Goal: Transaction & Acquisition: Obtain resource

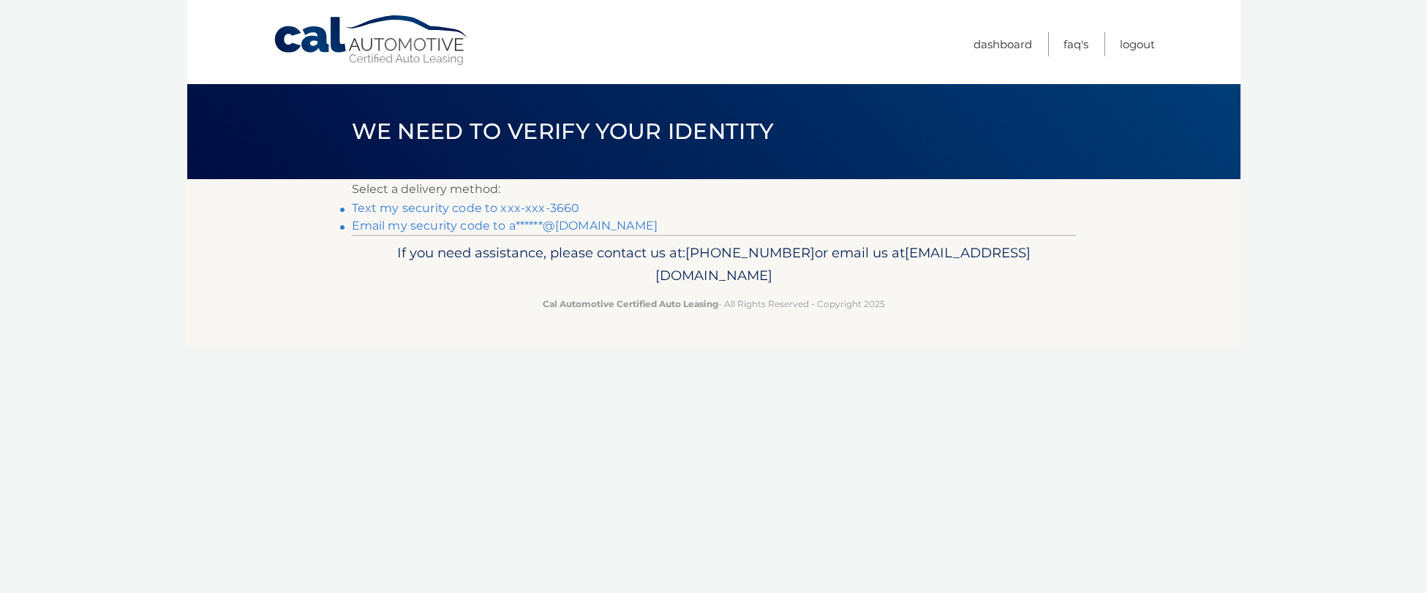
click at [538, 206] on link "Text my security code to xxx-xxx-3660" at bounding box center [466, 208] width 228 height 14
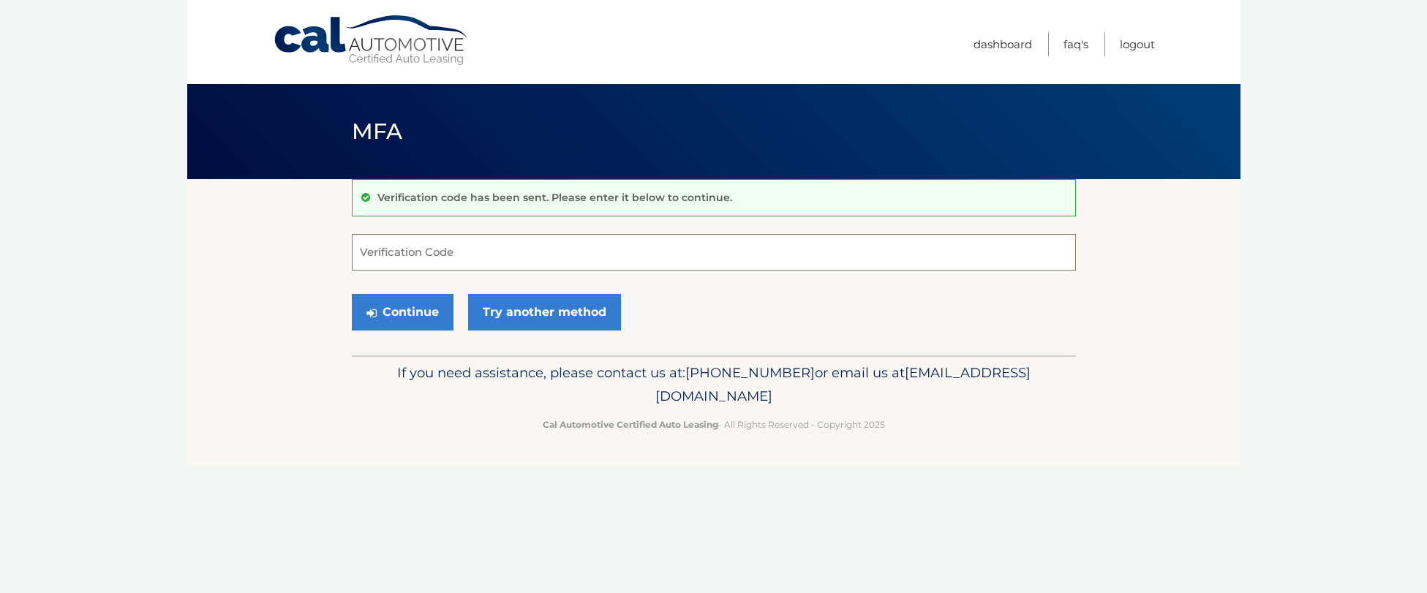
click at [494, 252] on input "Verification Code" at bounding box center [714, 252] width 724 height 37
type input "760668"
click at [416, 312] on button "Continue" at bounding box center [403, 312] width 102 height 37
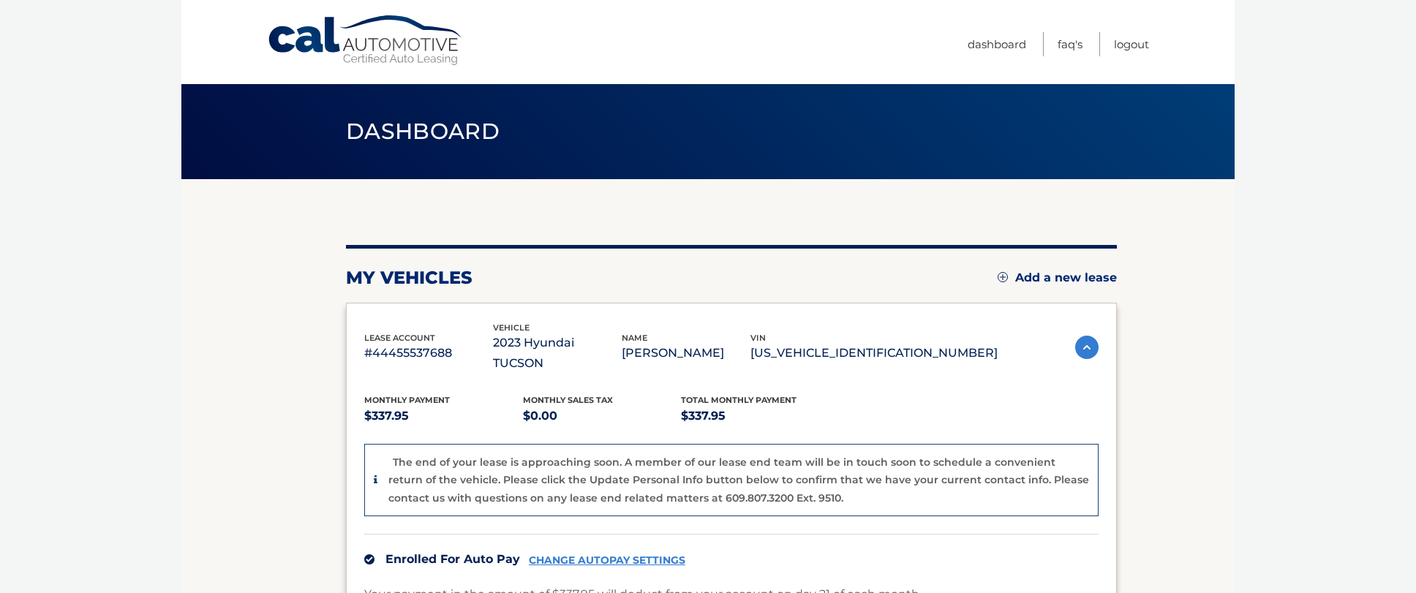
drag, startPoint x: 837, startPoint y: 342, endPoint x: 964, endPoint y: 338, distance: 126.6
click at [964, 343] on p "[US_VEHICLE_IDENTIFICATION_NUMBER]" at bounding box center [873, 353] width 247 height 20
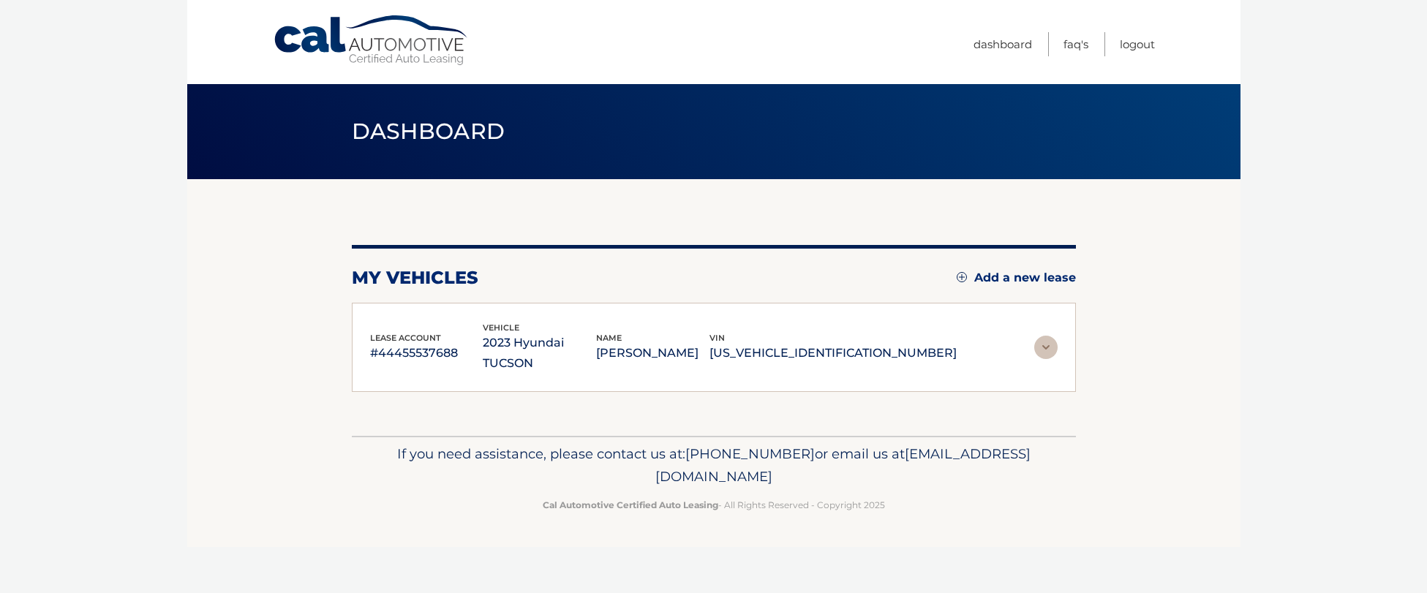
copy p "[US_VEHICLE_IDENTIFICATION_NUMBER]"
click at [990, 442] on p "If you need assistance, please contact us at: [PHONE_NUMBER] or email us at [EM…" at bounding box center [713, 465] width 705 height 47
click at [1047, 336] on img at bounding box center [1045, 347] width 23 height 23
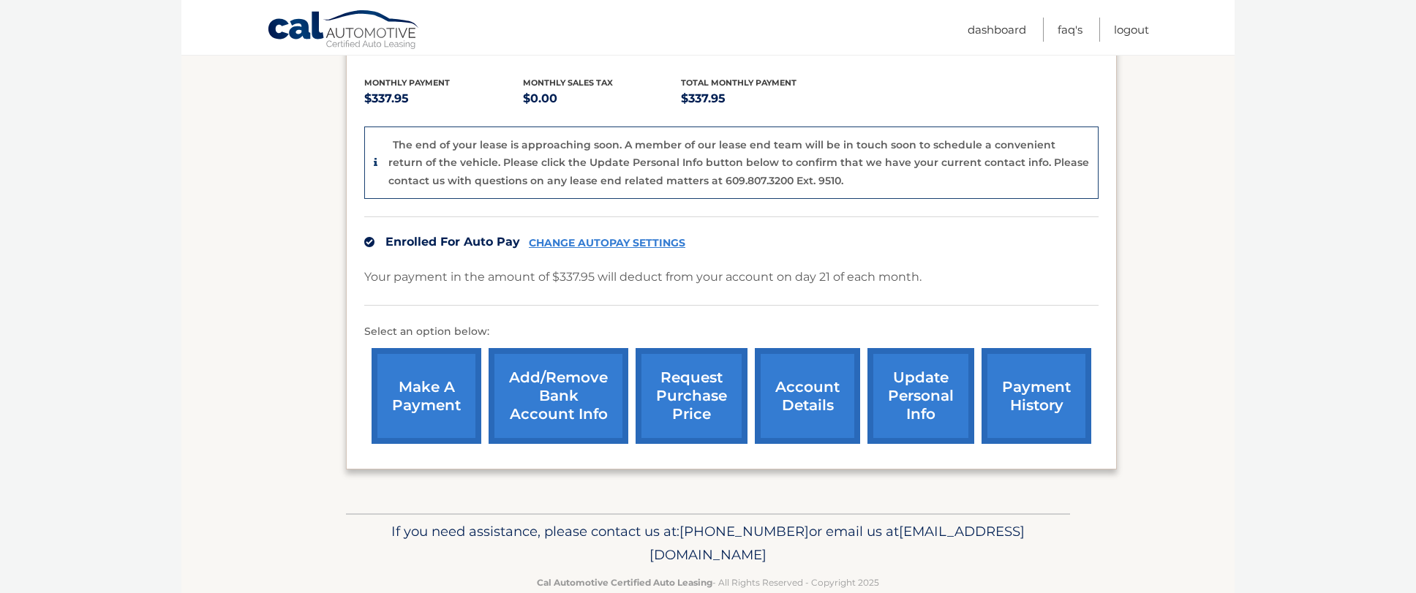
scroll to position [328, 0]
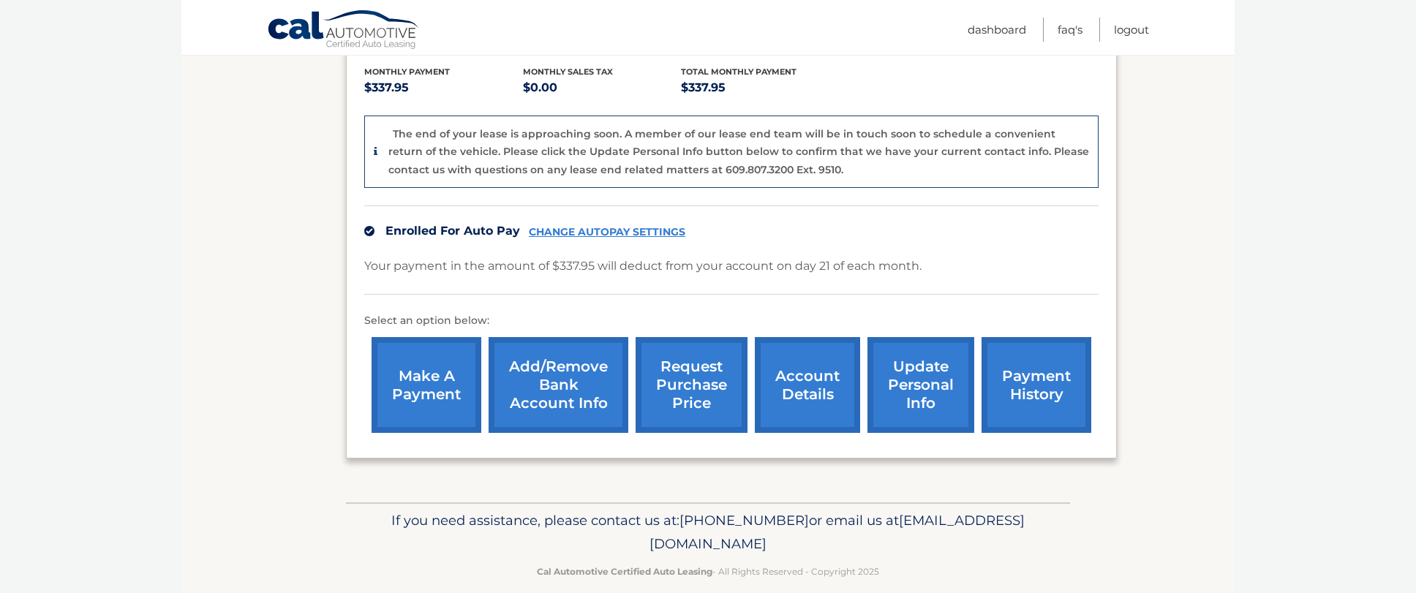
click at [685, 352] on link "request purchase price" at bounding box center [692, 385] width 112 height 96
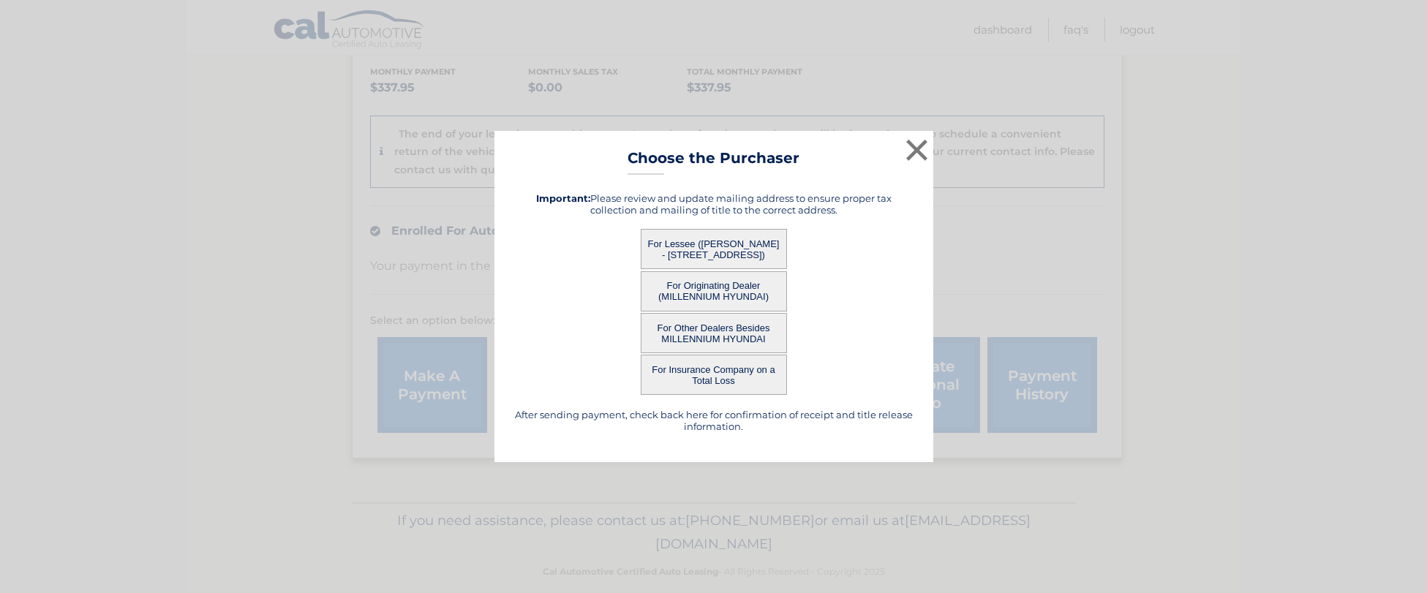
click at [704, 241] on button "For Lessee ([PERSON_NAME] - [STREET_ADDRESS])" at bounding box center [714, 249] width 146 height 40
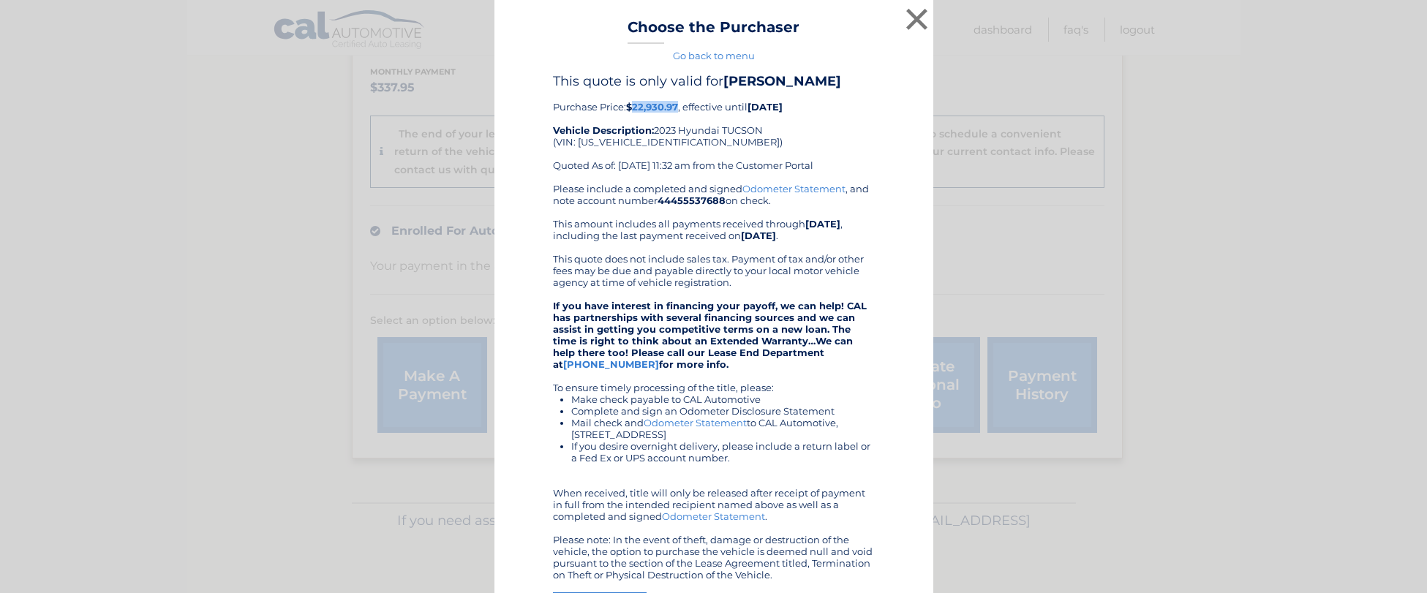
drag, startPoint x: 628, startPoint y: 108, endPoint x: 684, endPoint y: 142, distance: 65.0
click at [673, 106] on b "$22,930.97" at bounding box center [652, 107] width 52 height 12
copy b "22,930.97"
click at [155, 367] on div "× Choose the Purchaser Go back to menu After sending payment, check back here f…" at bounding box center [713, 354] width 1415 height 709
